Goal: Use online tool/utility: Utilize a website feature to perform a specific function

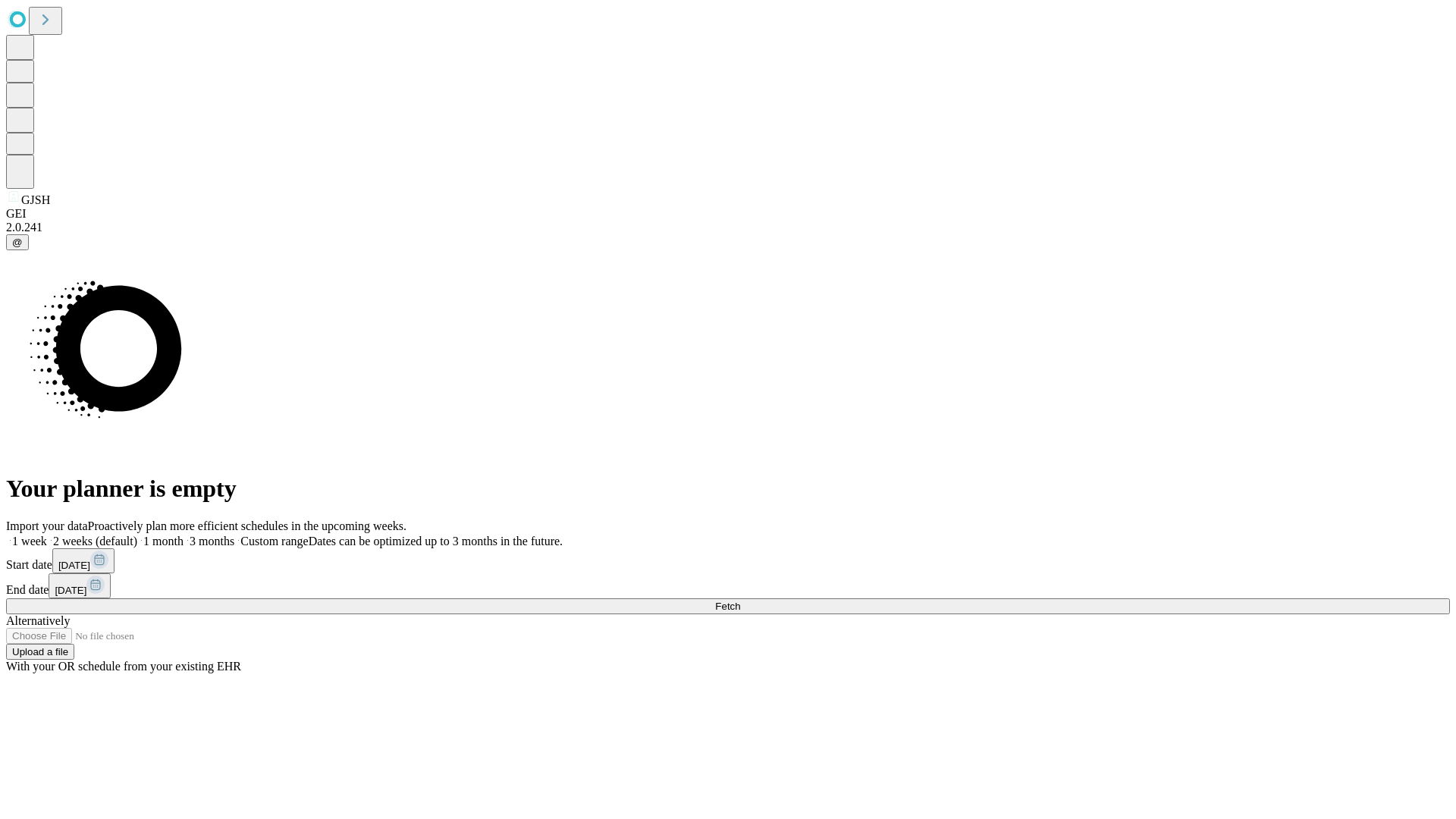
click at [740, 600] on span "Fetch" at bounding box center [728, 606] width 25 height 12
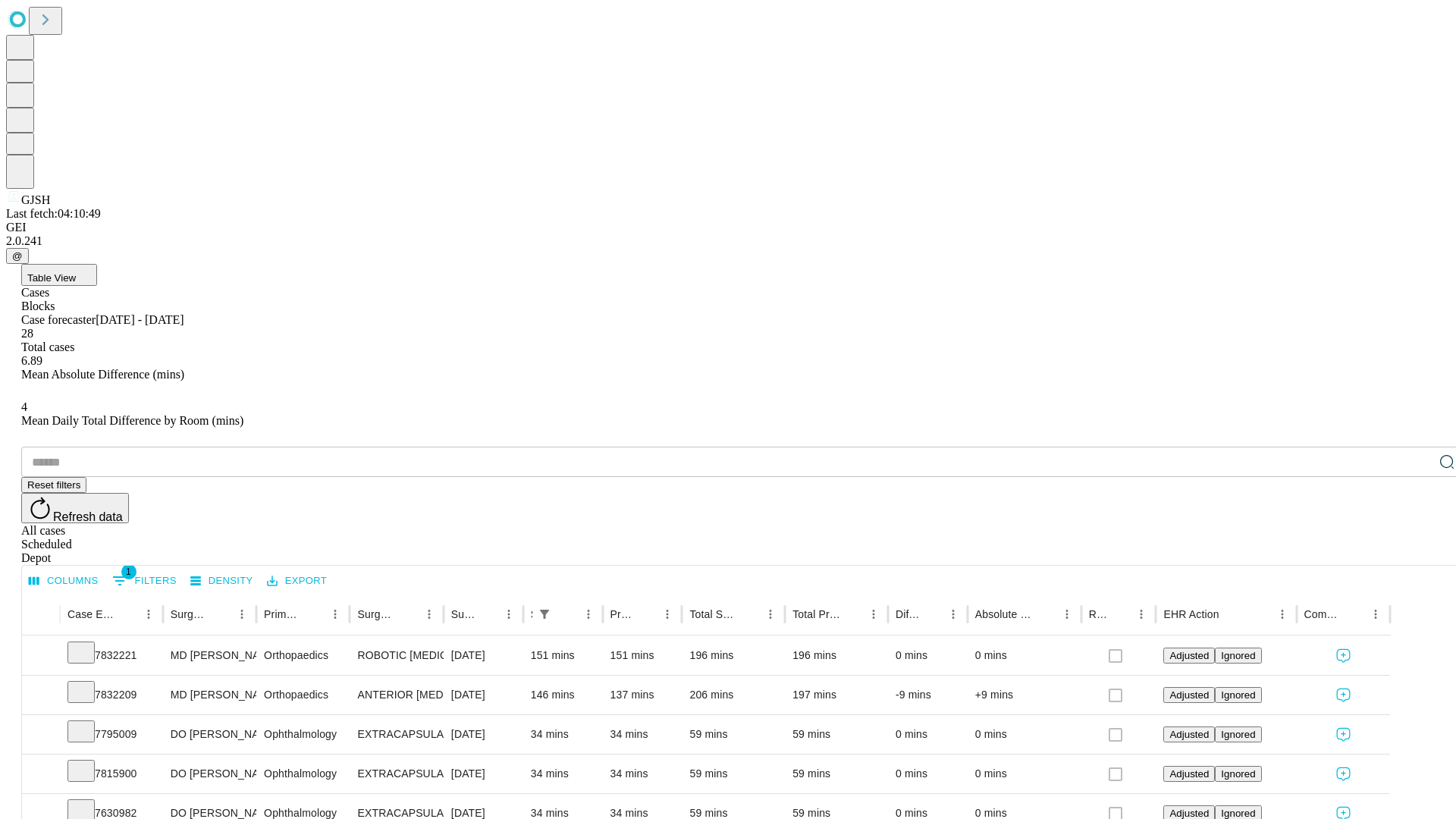
click at [76, 272] on span "Table View" at bounding box center [51, 278] width 49 height 12
